Goal: Navigation & Orientation: Find specific page/section

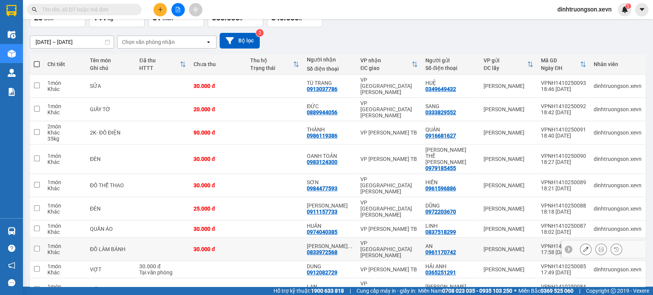
scroll to position [56, 0]
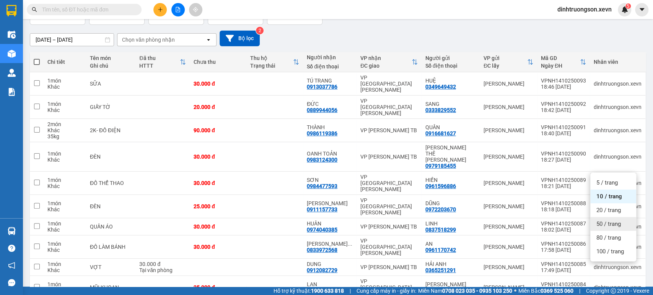
click at [615, 223] on span "50 / trang" at bounding box center [609, 224] width 24 height 8
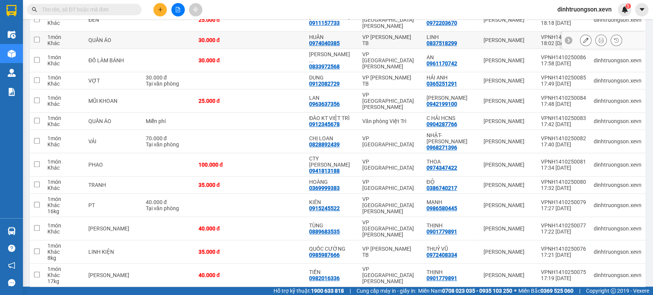
scroll to position [255, 0]
